Goal: Task Accomplishment & Management: Manage account settings

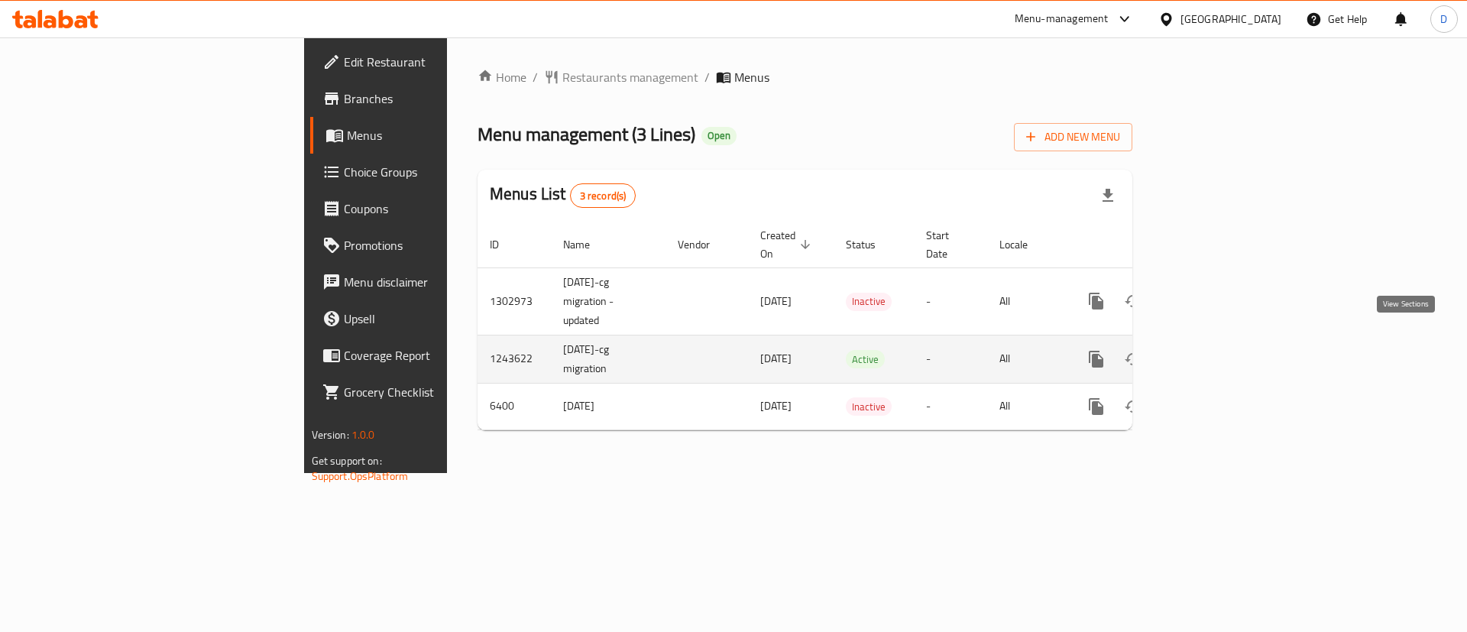
click at [1225, 342] on link "enhanced table" at bounding box center [1206, 359] width 37 height 37
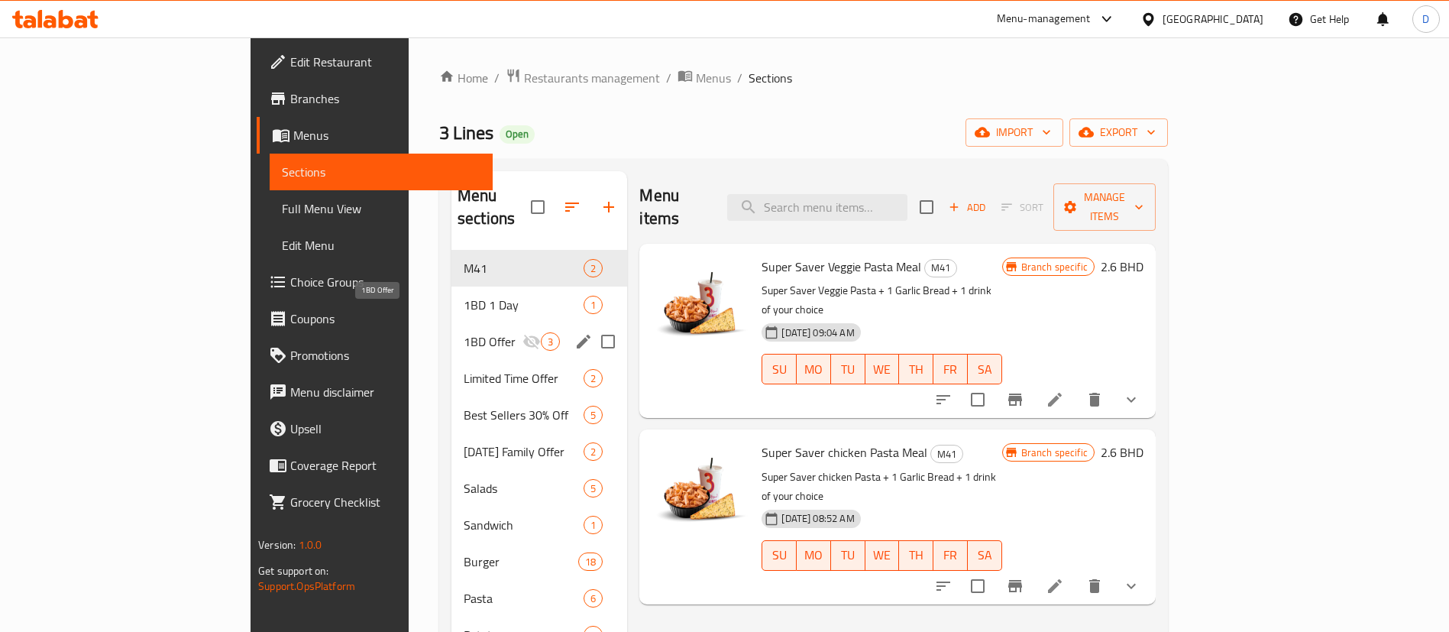
click at [464, 296] on span "1BD 1 Day" at bounding box center [524, 305] width 120 height 18
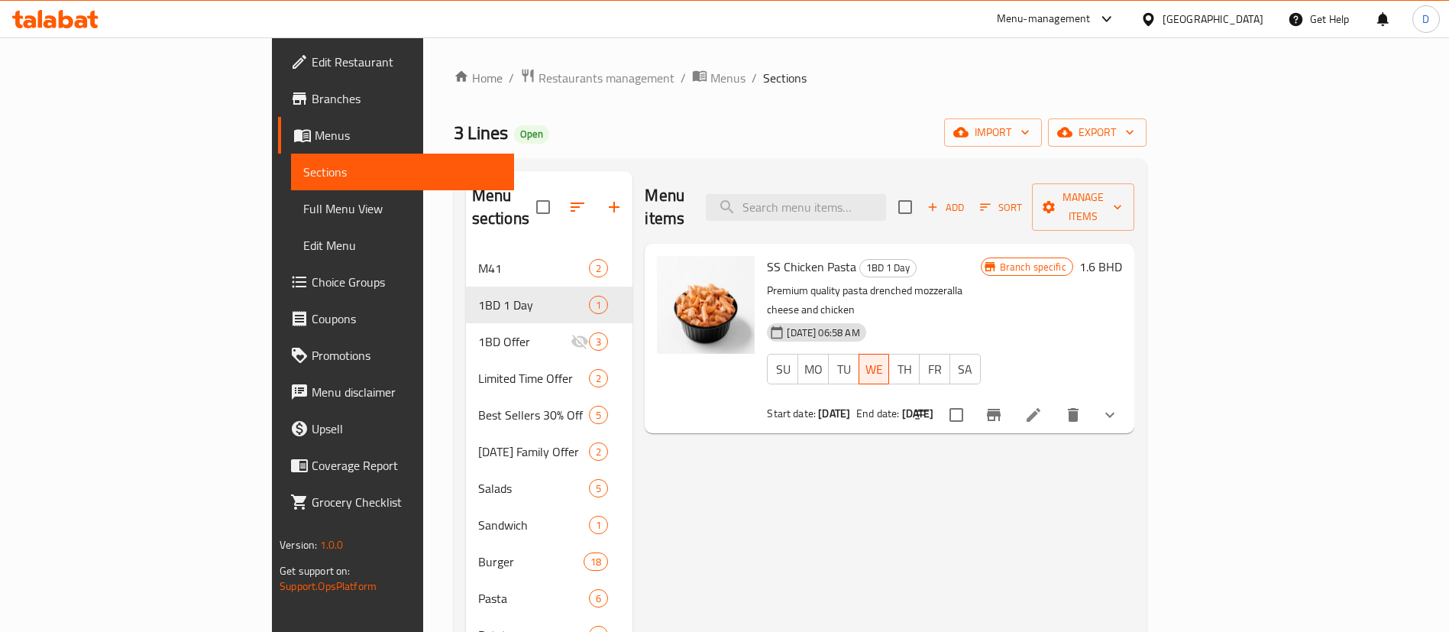
click at [986, 317] on div "[DATE] 06:58 AM SU MO TU WE TH FR SA" at bounding box center [873, 358] width 225 height 83
click at [1001, 409] on icon "Branch-specific-item" at bounding box center [994, 415] width 14 height 12
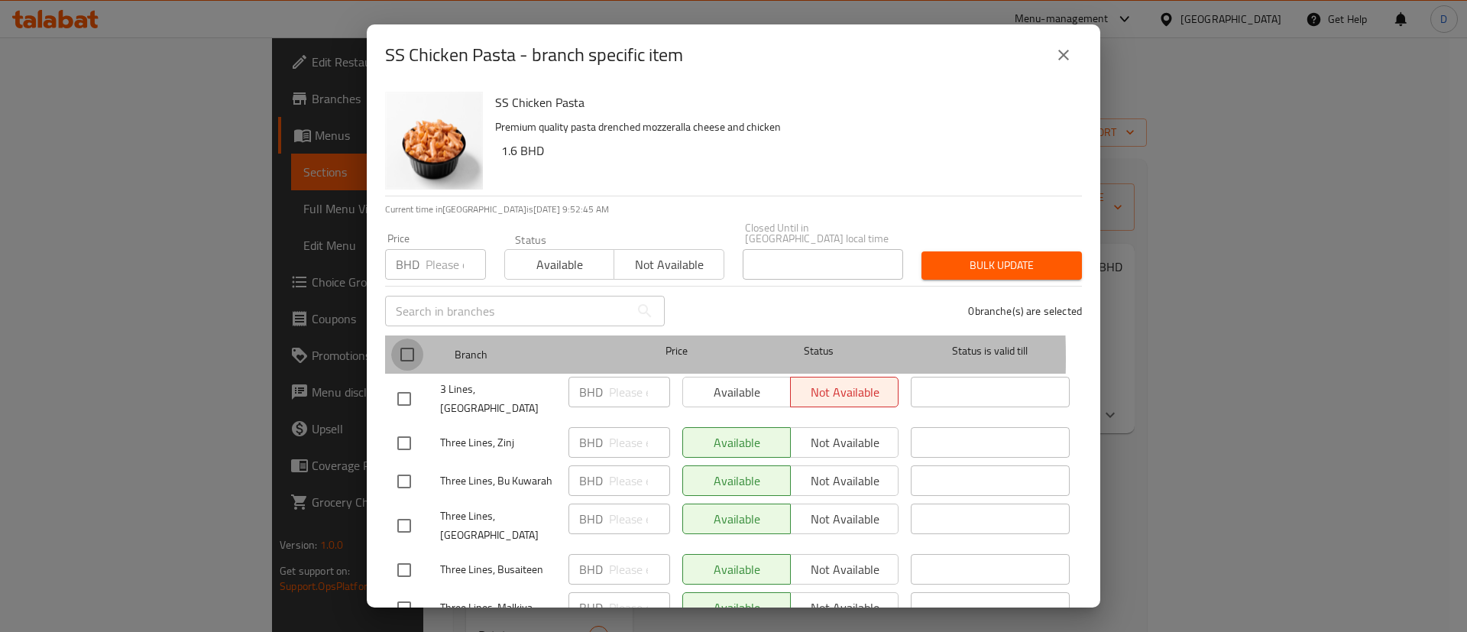
click at [406, 347] on input "checkbox" at bounding box center [407, 354] width 32 height 32
checkbox input "true"
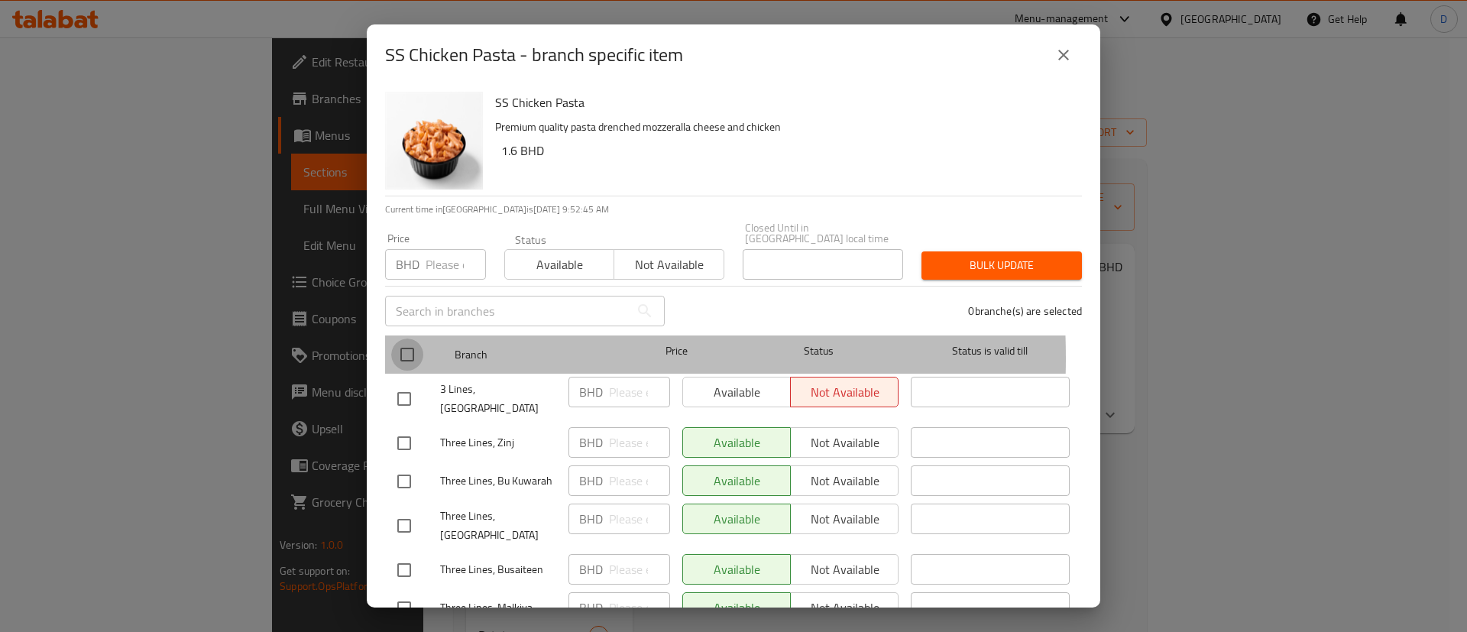
checkbox input "true"
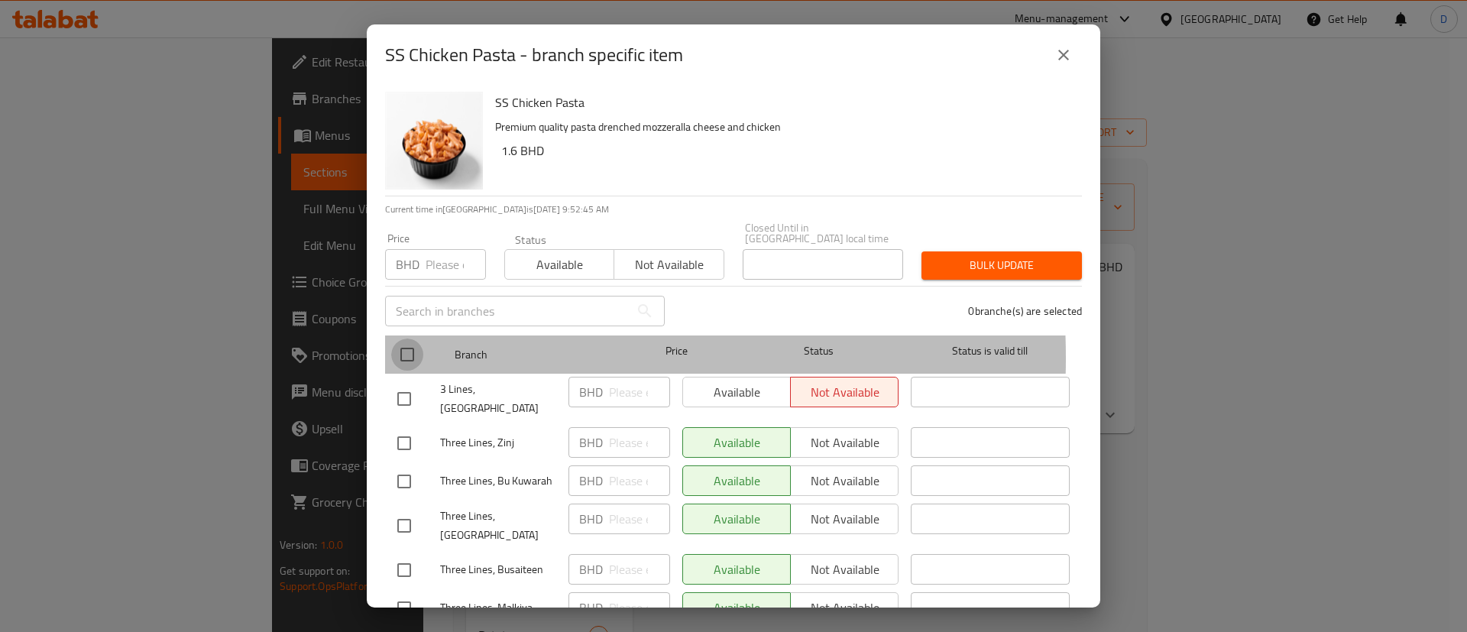
checkbox input "true"
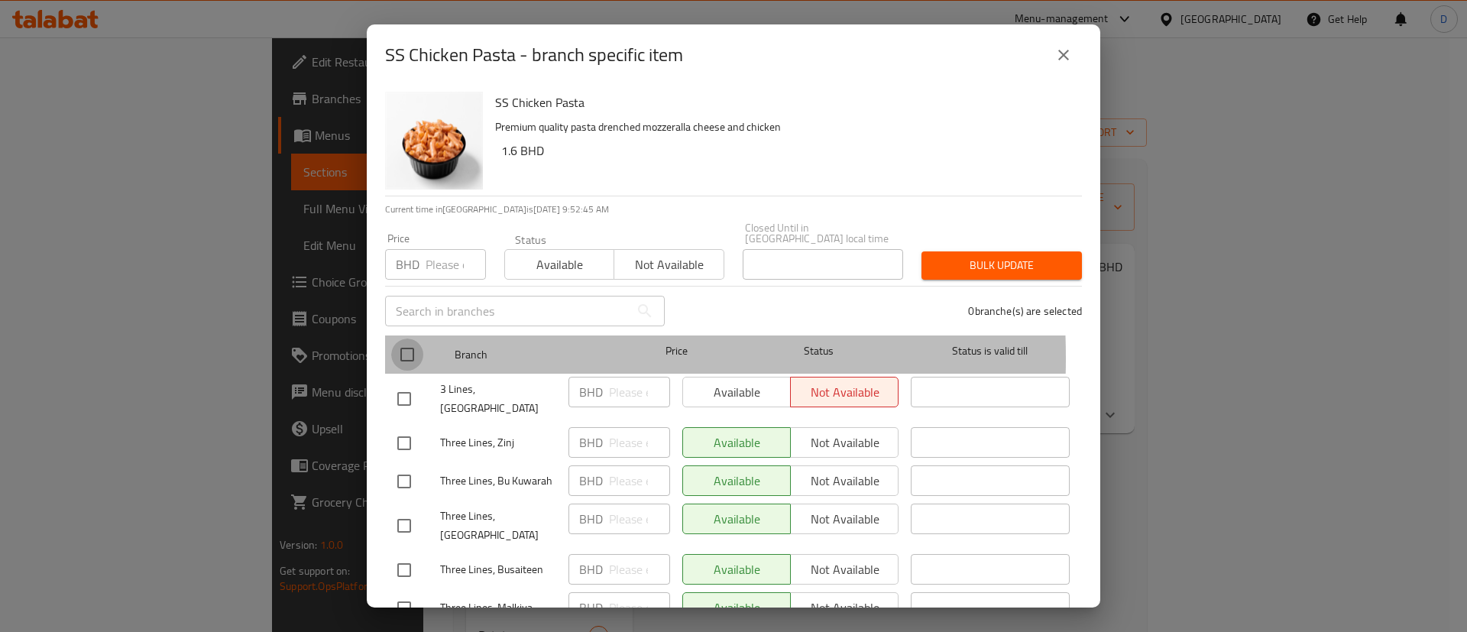
checkbox input "true"
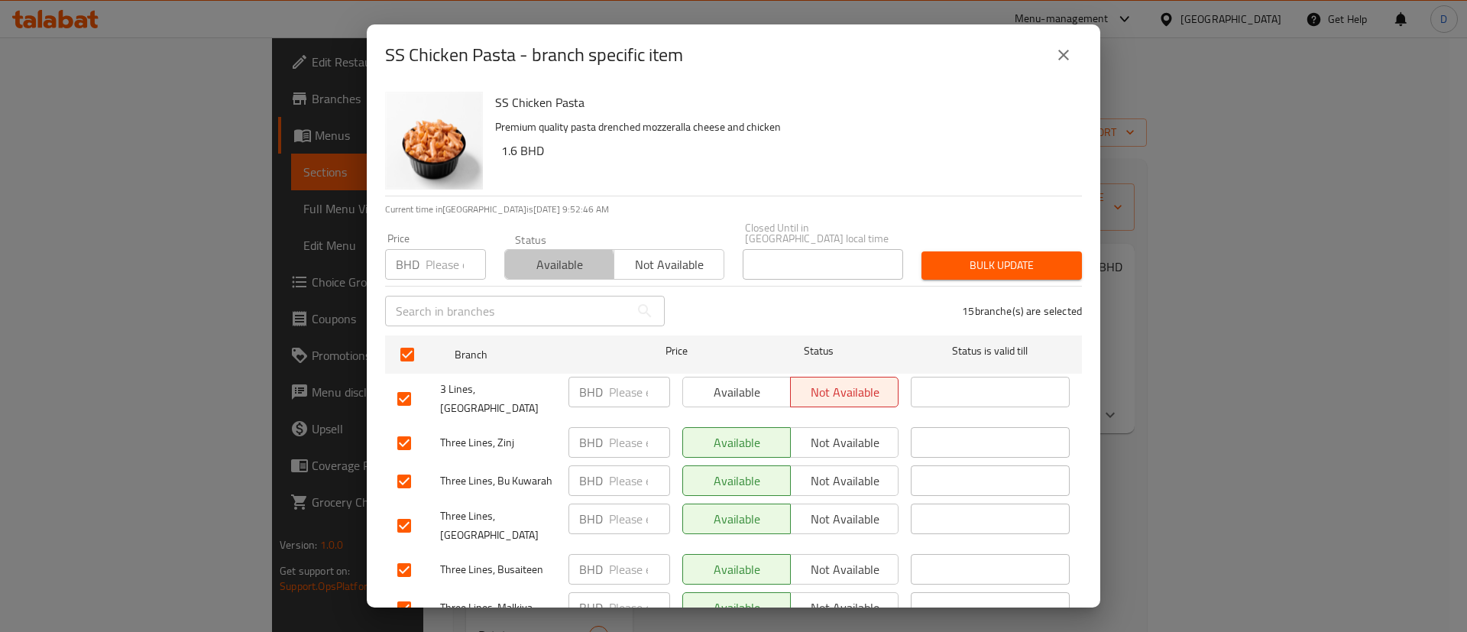
click at [531, 259] on span "Available" at bounding box center [559, 265] width 97 height 22
drag, startPoint x: 988, startPoint y: 239, endPoint x: 990, endPoint y: 256, distance: 17.0
click at [989, 251] on button "Bulk update" at bounding box center [1001, 265] width 160 height 28
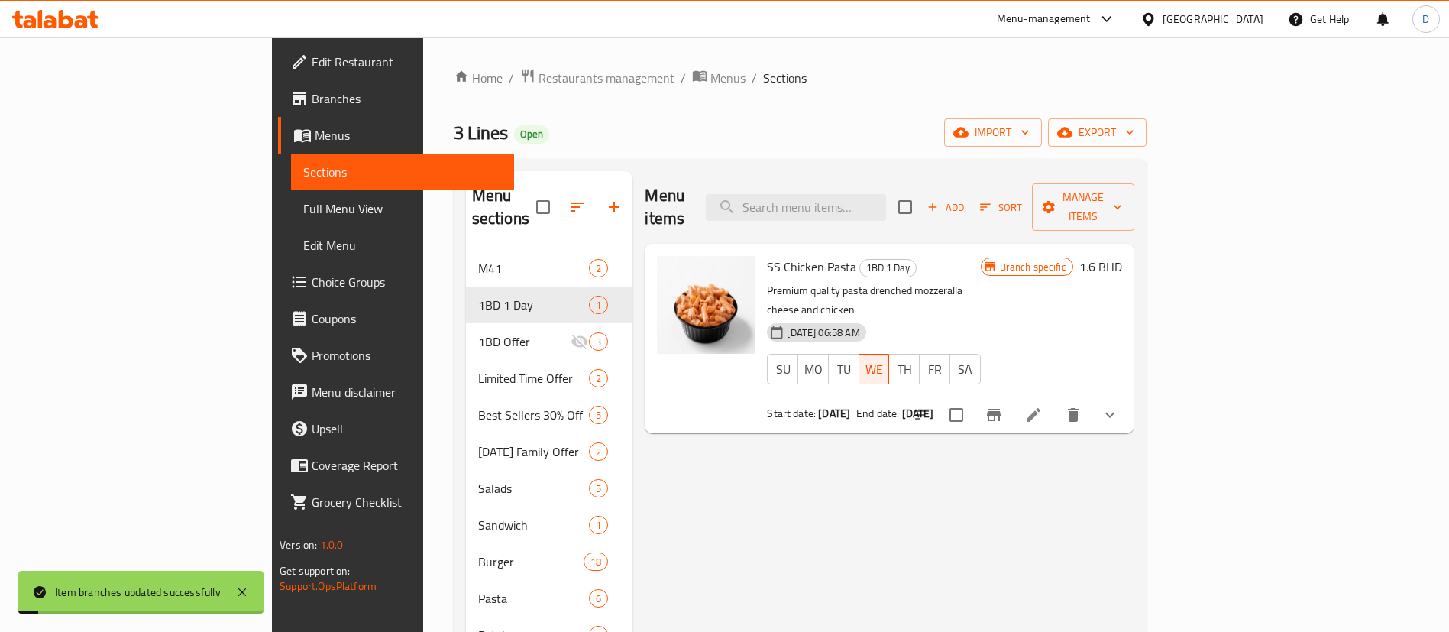
click at [980, 256] on h6 "SS Chicken Pasta 1BD 1 Day" at bounding box center [873, 266] width 213 height 21
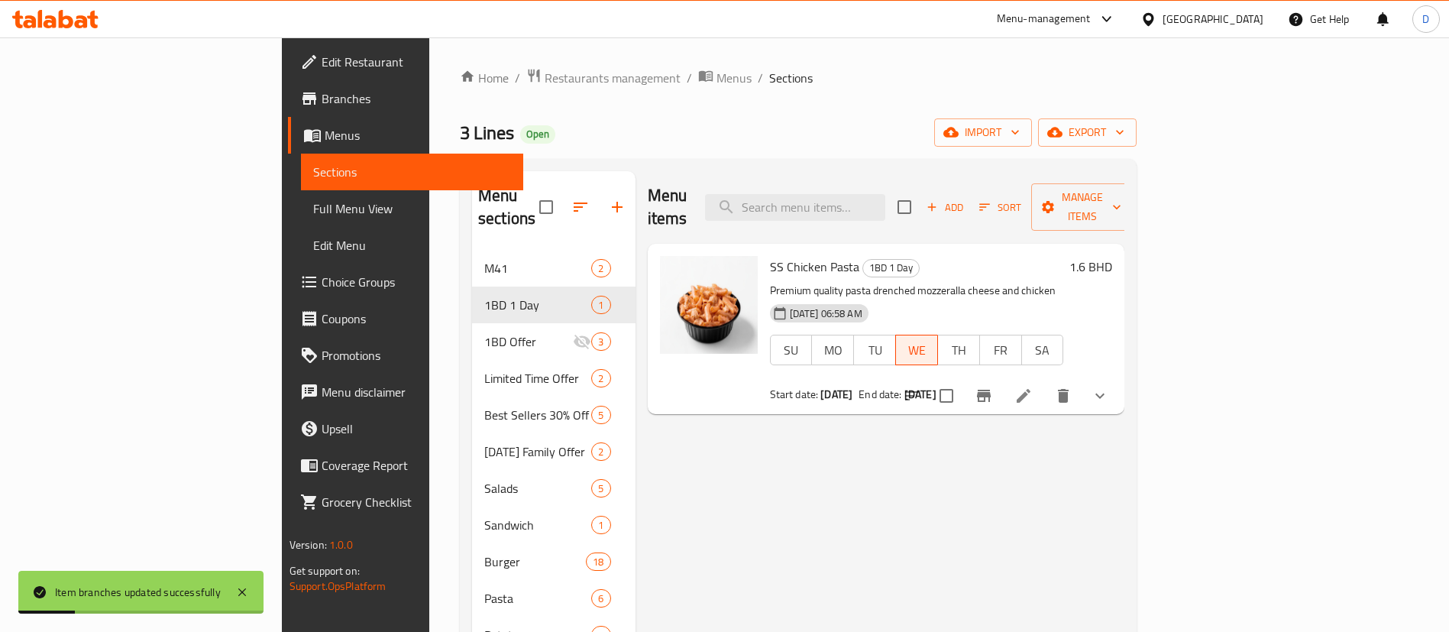
click at [1033, 387] on icon at bounding box center [1024, 396] width 18 height 18
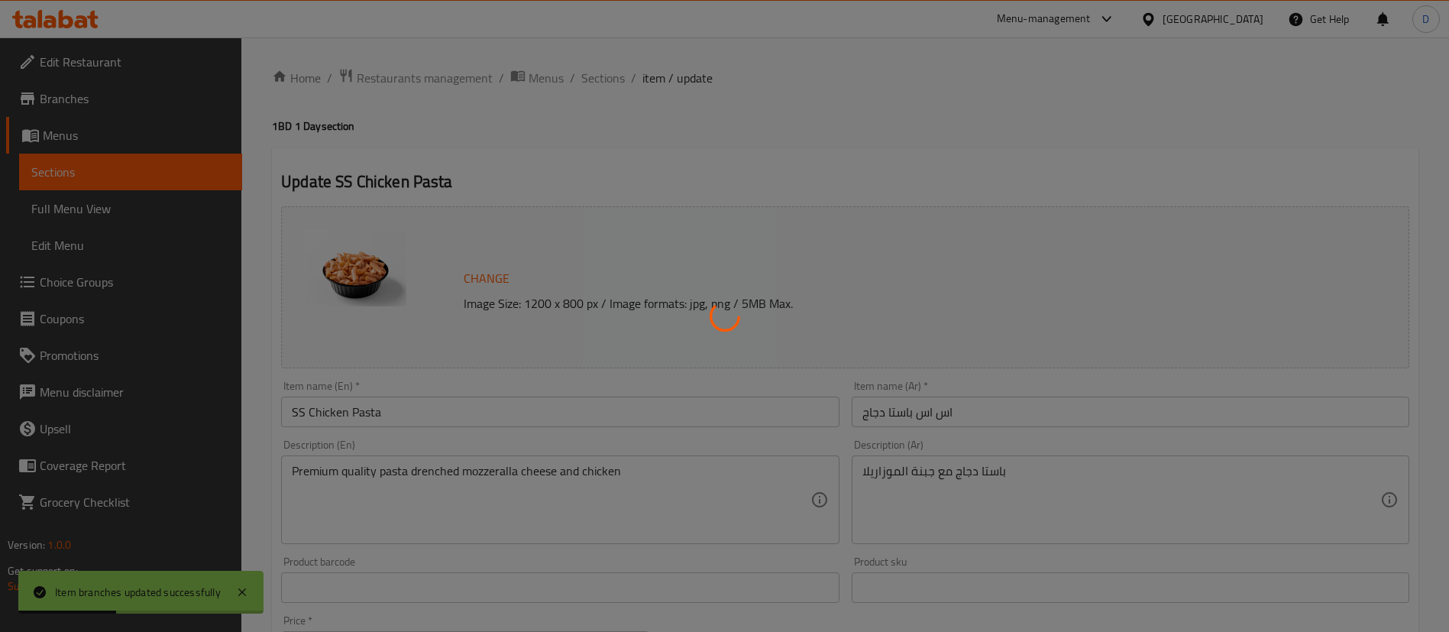
click at [886, 137] on div at bounding box center [724, 316] width 1449 height 632
type input "اختيارك من الصوص"
type input "1"
type input "إختيارك من درجة الحرارة :"
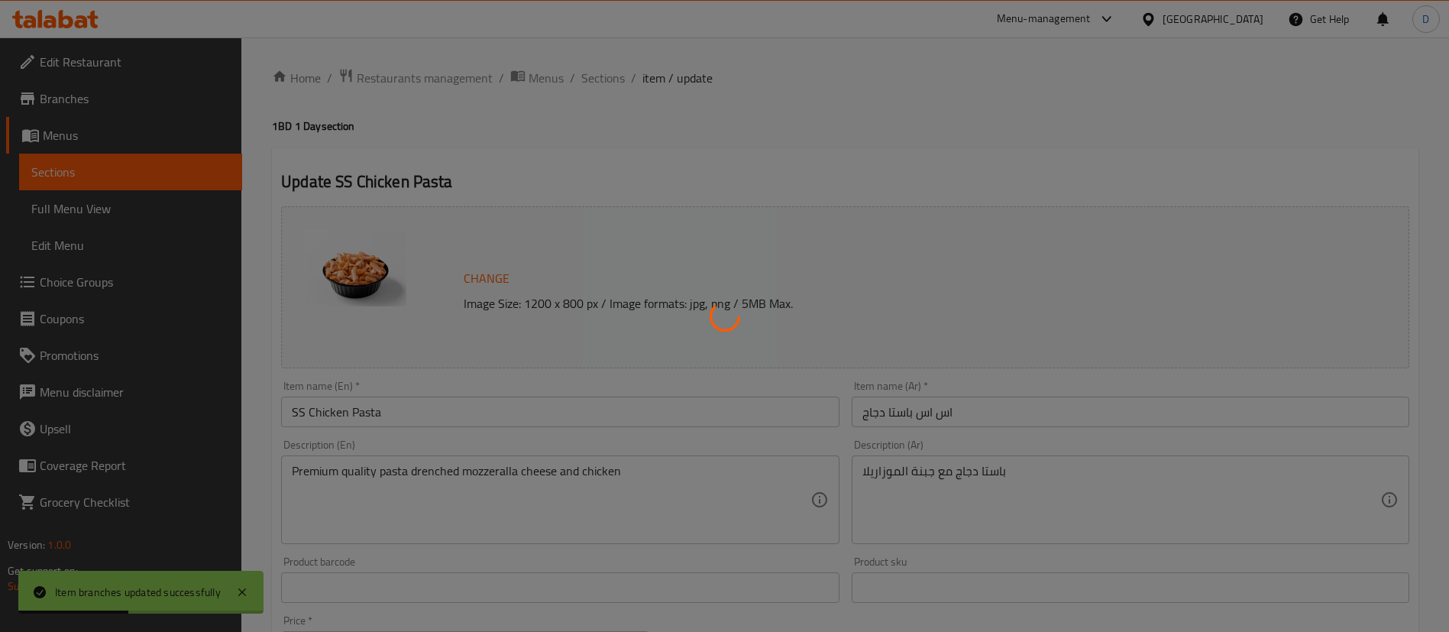
type input "1"
type input "Add On"
type input "0"
type input "1"
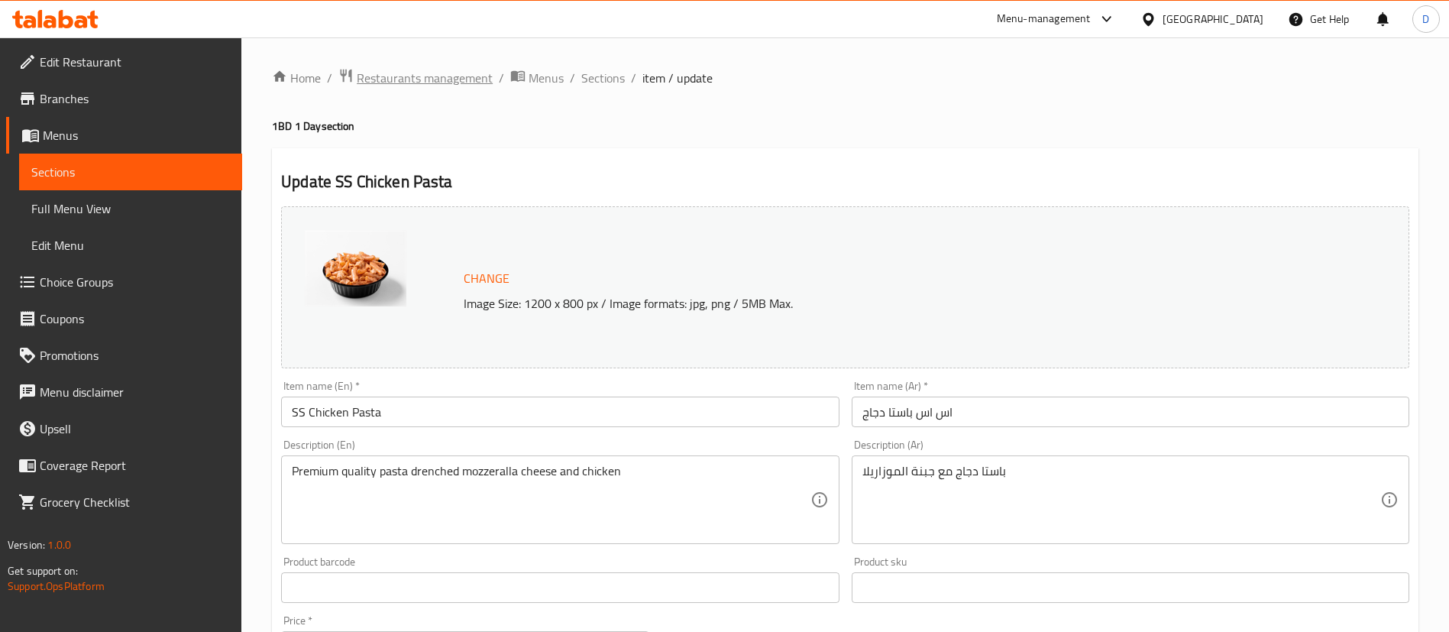
click at [406, 82] on span "Restaurants management" at bounding box center [425, 78] width 136 height 18
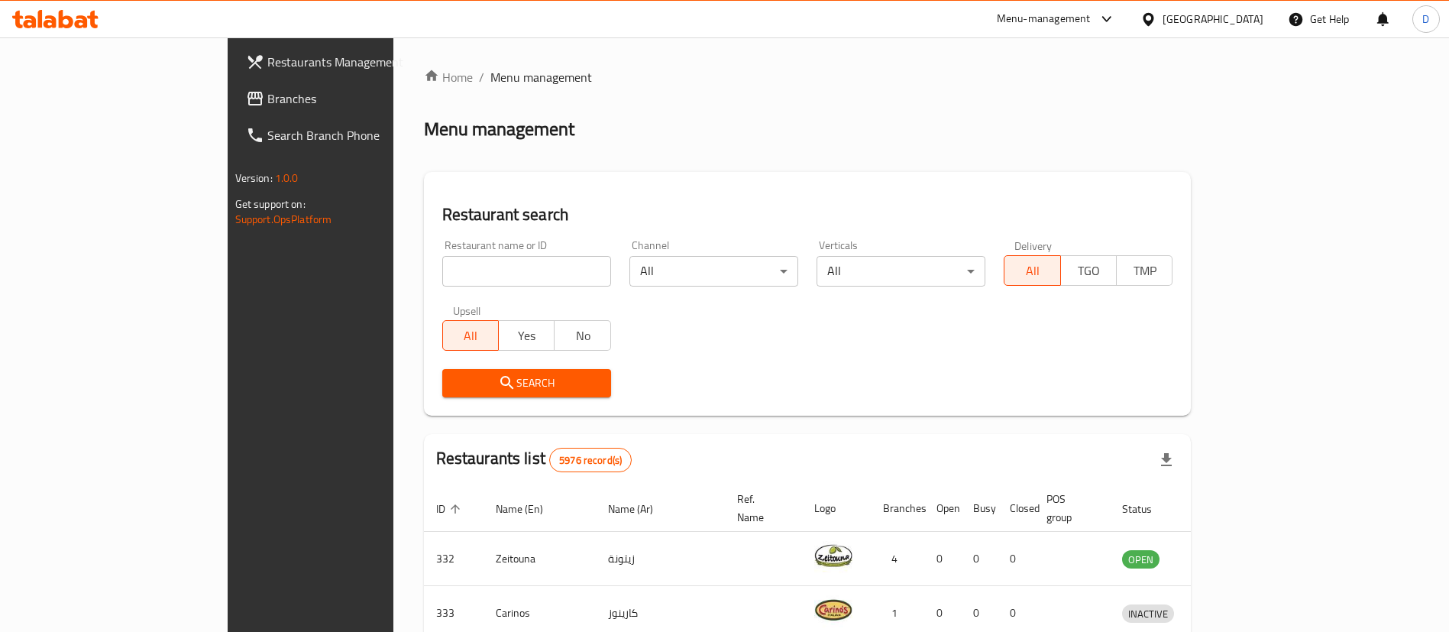
click at [492, 260] on div "Restaurant name or ID Restaurant name or ID" at bounding box center [526, 263] width 169 height 47
click at [493, 262] on input "search" at bounding box center [526, 271] width 169 height 31
click at [502, 276] on input "search" at bounding box center [526, 271] width 169 height 31
paste input "756343"
click button "Search" at bounding box center [526, 383] width 169 height 28
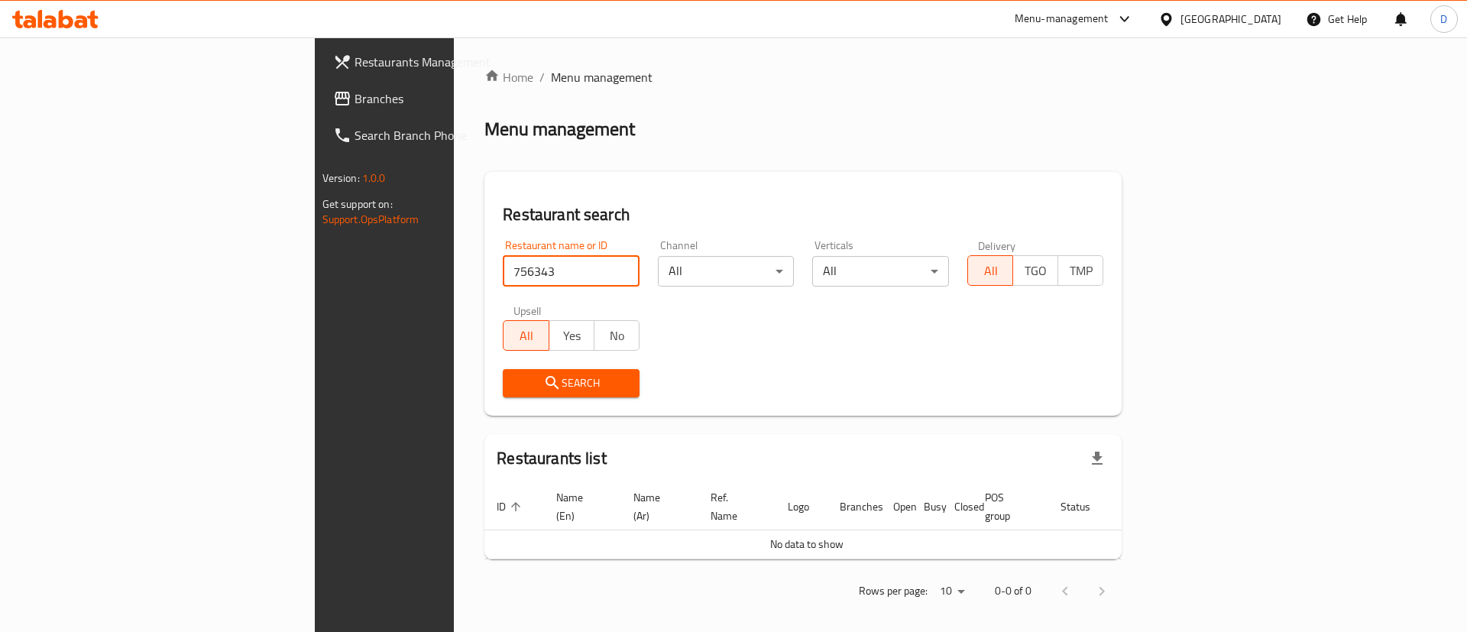
type input "756343"
click button "Search" at bounding box center [571, 383] width 137 height 28
click at [355, 108] on span "Branches" at bounding box center [451, 98] width 193 height 18
